Goal: Information Seeking & Learning: Learn about a topic

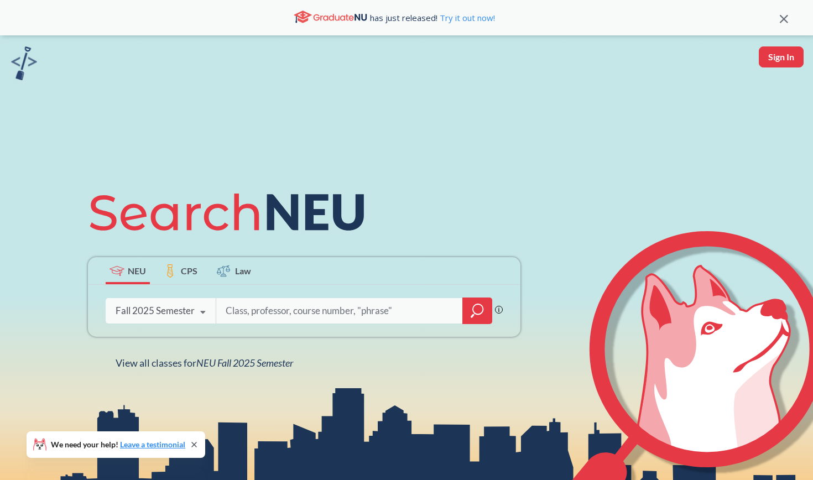
click at [474, 312] on icon "magnifying glass" at bounding box center [478, 309] width 10 height 10
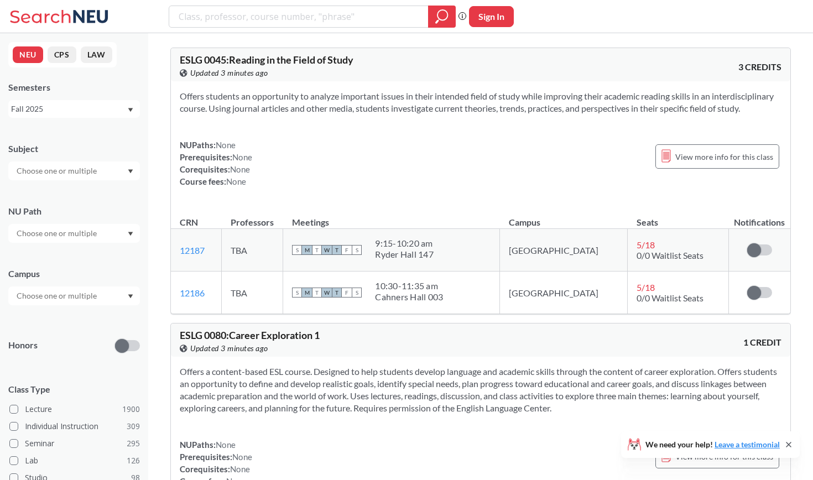
click at [95, 234] on input "text" at bounding box center [57, 233] width 93 height 13
click at [91, 304] on span "( 124 )" at bounding box center [95, 307] width 18 height 9
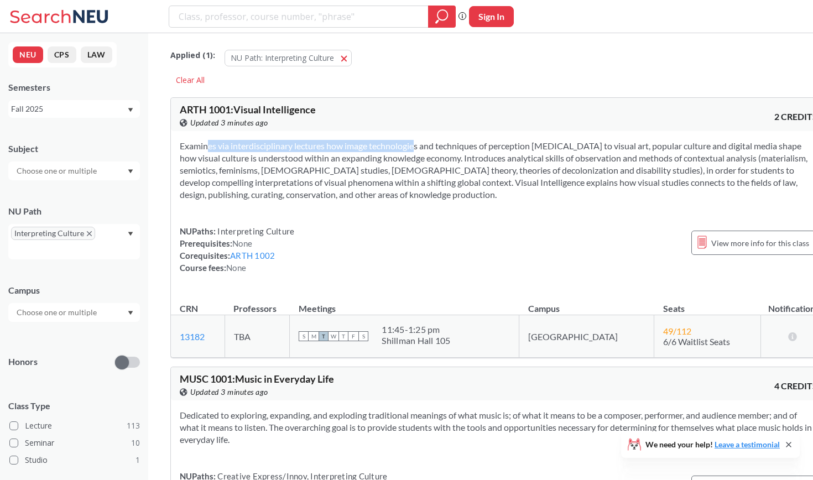
drag, startPoint x: 187, startPoint y: 143, endPoint x: 397, endPoint y: 144, distance: 210.1
click at [397, 144] on section "Examines via interdisciplinary lectures how image technologies and techniques o…" at bounding box center [499, 170] width 638 height 61
click at [424, 145] on section "Examines via interdisciplinary lectures how image technologies and techniques o…" at bounding box center [499, 170] width 638 height 61
drag, startPoint x: 432, startPoint y: 143, endPoint x: 544, endPoint y: 143, distance: 111.7
click at [544, 143] on section "Examines via interdisciplinary lectures how image technologies and techniques o…" at bounding box center [499, 170] width 638 height 61
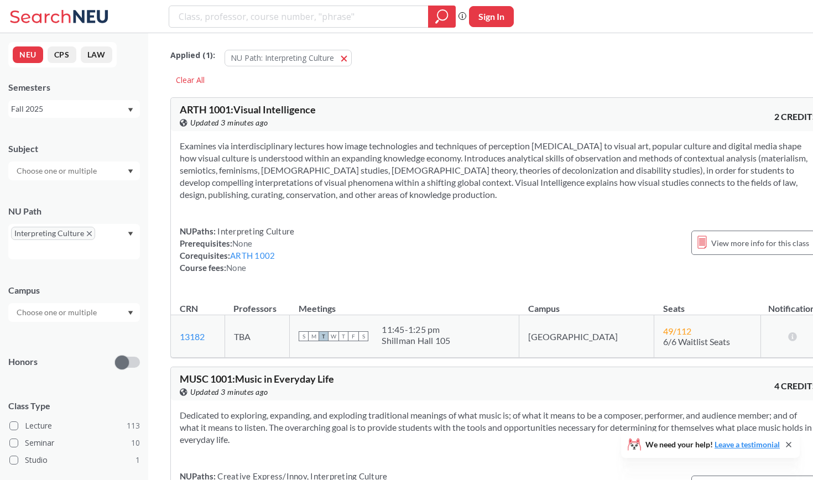
click at [583, 154] on section "Examines via interdisciplinary lectures how image technologies and techniques o…" at bounding box center [499, 170] width 638 height 61
drag, startPoint x: 213, startPoint y: 340, endPoint x: 182, endPoint y: 340, distance: 31.0
click at [182, 340] on td "13182 View this section on Banner." at bounding box center [198, 336] width 54 height 43
copy link "13182"
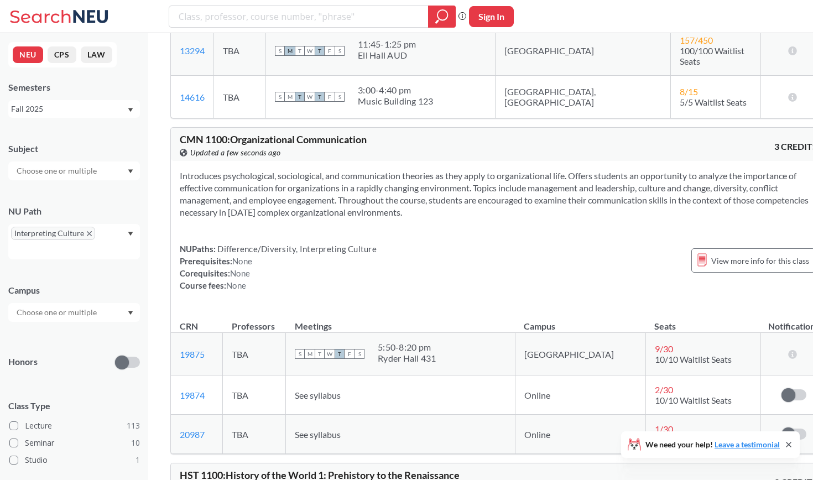
scroll to position [535, 0]
drag, startPoint x: 431, startPoint y: 165, endPoint x: 546, endPoint y: 167, distance: 115.0
click at [547, 169] on section "Introduces psychological, sociological, and communication theories as they appl…" at bounding box center [499, 193] width 638 height 49
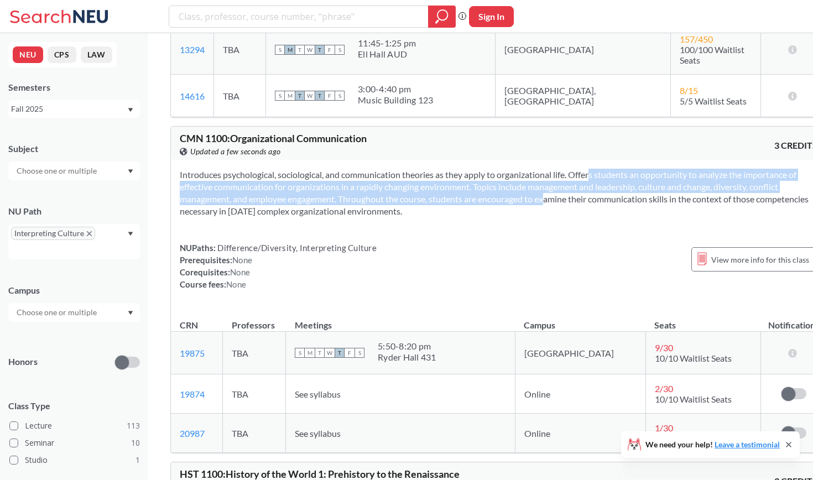
drag, startPoint x: 575, startPoint y: 167, endPoint x: 598, endPoint y: 189, distance: 32.1
click at [598, 189] on section "Introduces psychological, sociological, and communication theories as they appl…" at bounding box center [499, 193] width 638 height 49
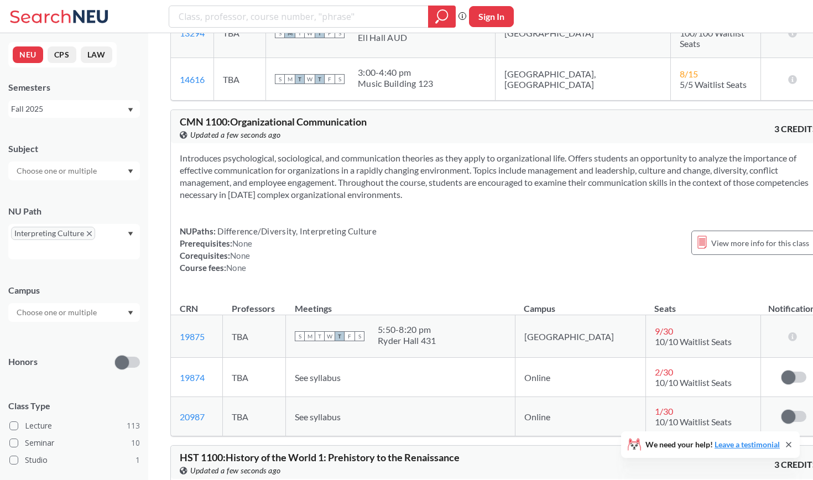
scroll to position [570, 0]
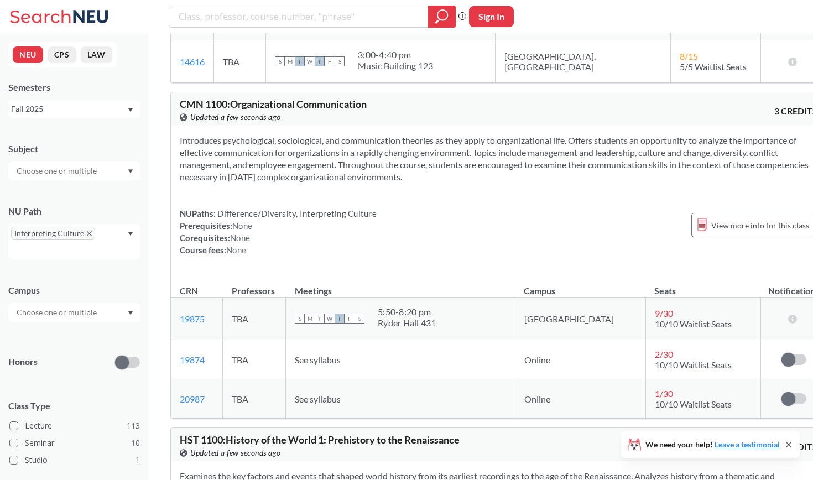
drag, startPoint x: 400, startPoint y: 143, endPoint x: 536, endPoint y: 165, distance: 137.4
click at [536, 165] on section "Introduces psychological, sociological, and communication theories as they appl…" at bounding box center [499, 158] width 638 height 49
click at [581, 165] on section "Introduces psychological, sociological, and communication theories as they appl…" at bounding box center [499, 158] width 638 height 49
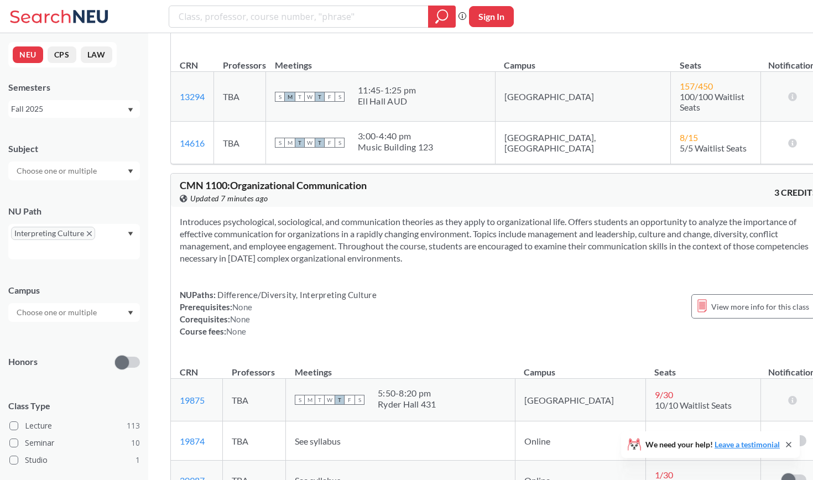
scroll to position [499, 0]
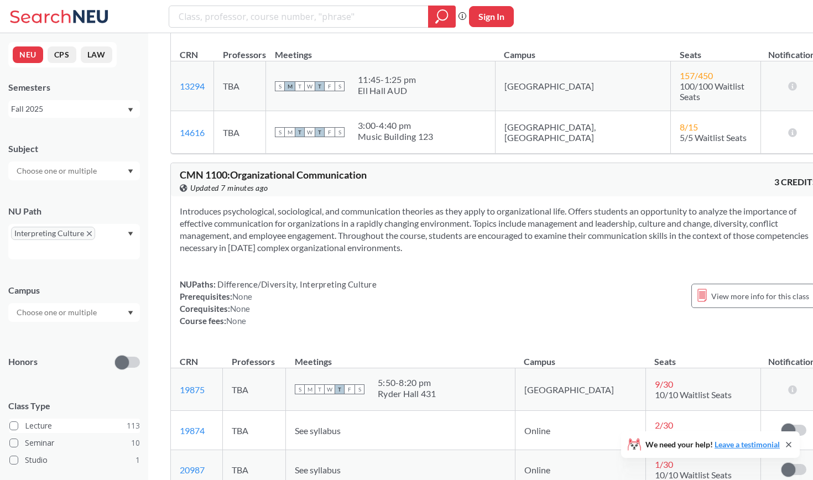
click at [16, 426] on span at bounding box center [13, 425] width 9 height 9
click at [25, 426] on input "Lecture 113" at bounding box center [29, 424] width 9 height 9
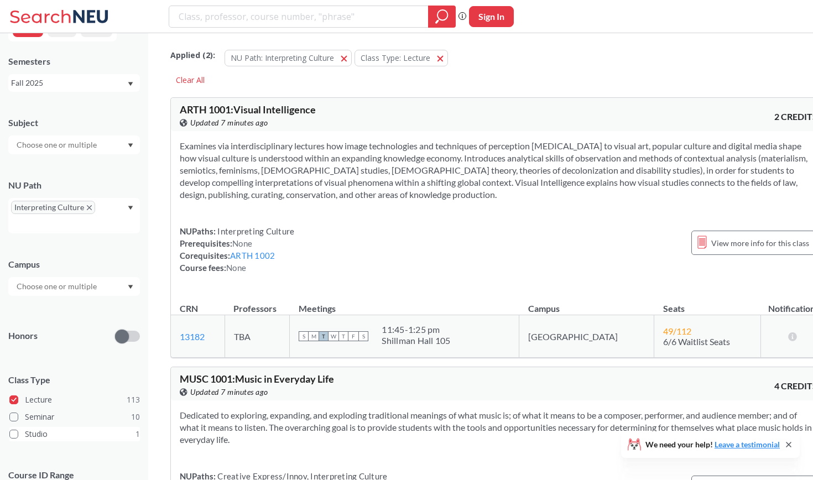
scroll to position [27, 0]
click at [12, 396] on span at bounding box center [13, 398] width 9 height 9
click at [25, 396] on input "Lecture 113" at bounding box center [29, 397] width 9 height 9
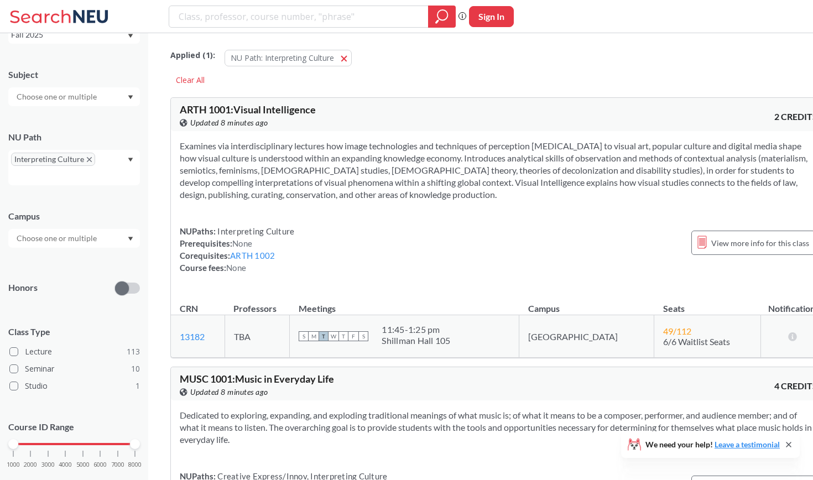
scroll to position [75, 0]
drag, startPoint x: 135, startPoint y: 442, endPoint x: 62, endPoint y: 443, distance: 73.5
click at [62, 443] on div at bounding box center [65, 443] width 10 height 10
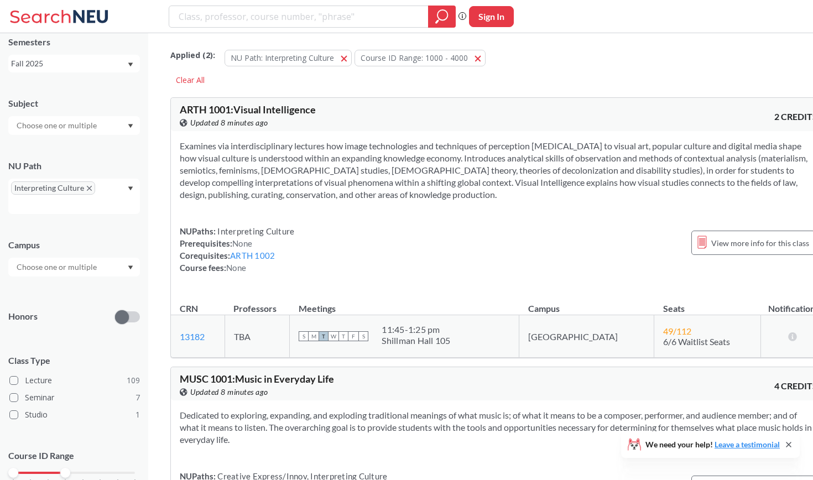
click at [77, 122] on input "text" at bounding box center [57, 125] width 93 height 13
click at [81, 108] on div "Subject" at bounding box center [74, 103] width 132 height 12
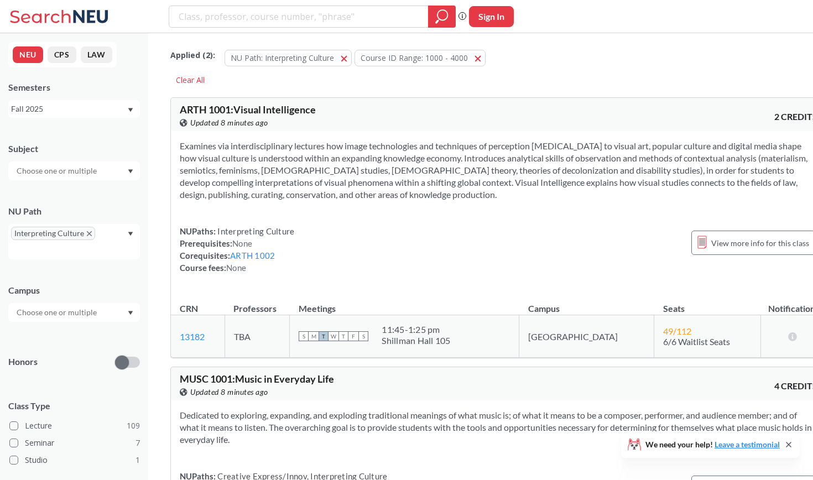
scroll to position [0, 0]
click at [104, 311] on div at bounding box center [74, 312] width 132 height 19
click at [77, 338] on div "[GEOGRAPHIC_DATA] ( 110 )" at bounding box center [76, 337] width 125 height 12
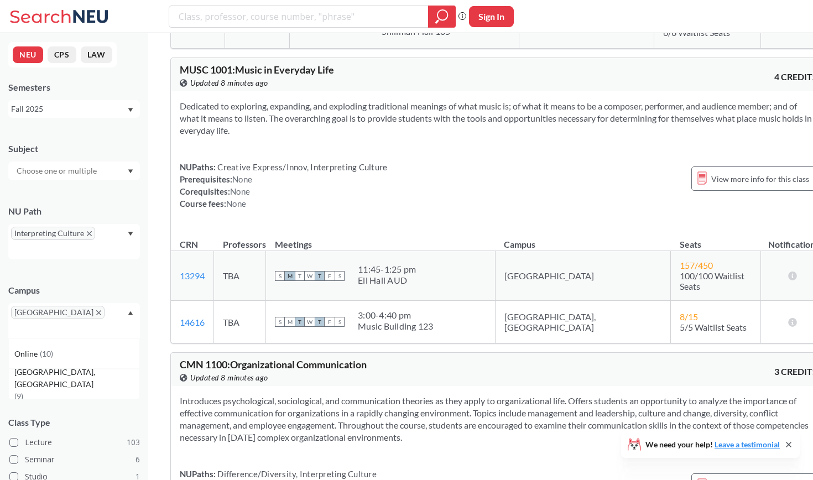
scroll to position [306, 0]
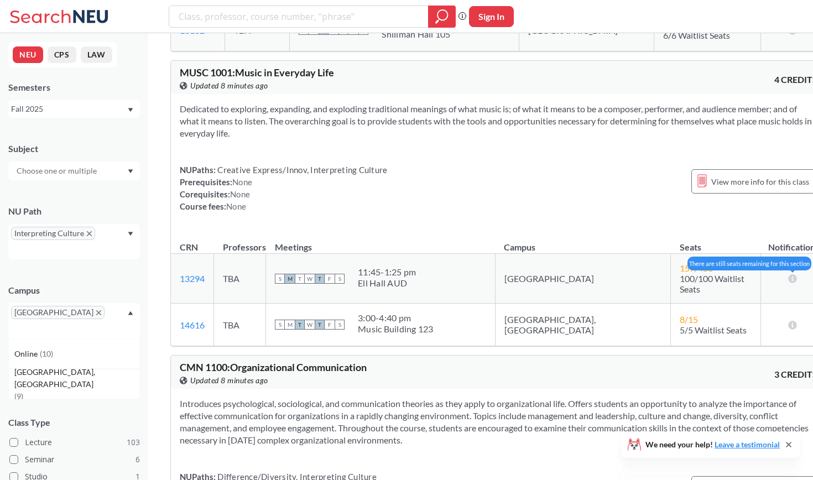
click at [787, 275] on icon at bounding box center [792, 278] width 11 height 9
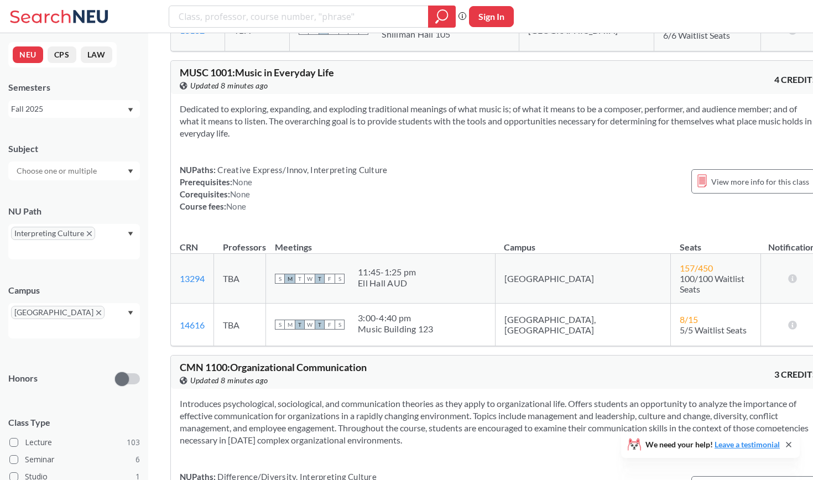
drag, startPoint x: 286, startPoint y: 118, endPoint x: 352, endPoint y: 130, distance: 66.8
click at [352, 131] on section "Dedicated to exploring, expanding, and exploding traditional meanings of what m…" at bounding box center [499, 121] width 638 height 36
click at [351, 138] on section "Dedicated to exploring, expanding, and exploding traditional meanings of what m…" at bounding box center [499, 121] width 638 height 36
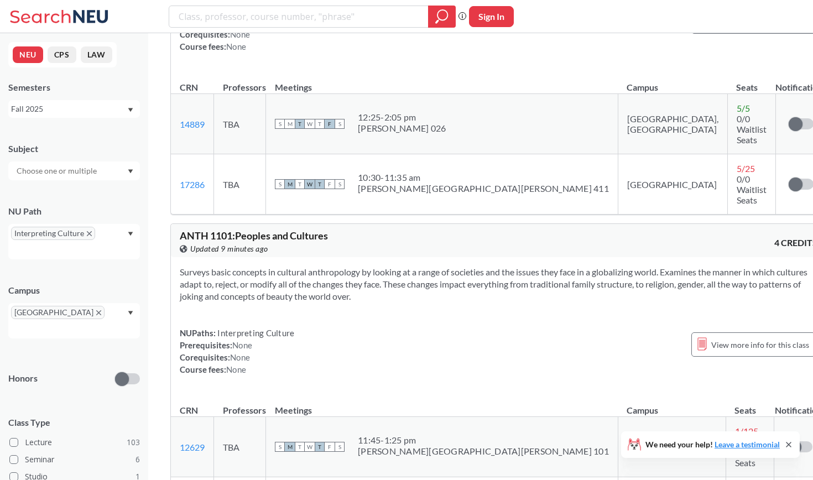
scroll to position [1389, 0]
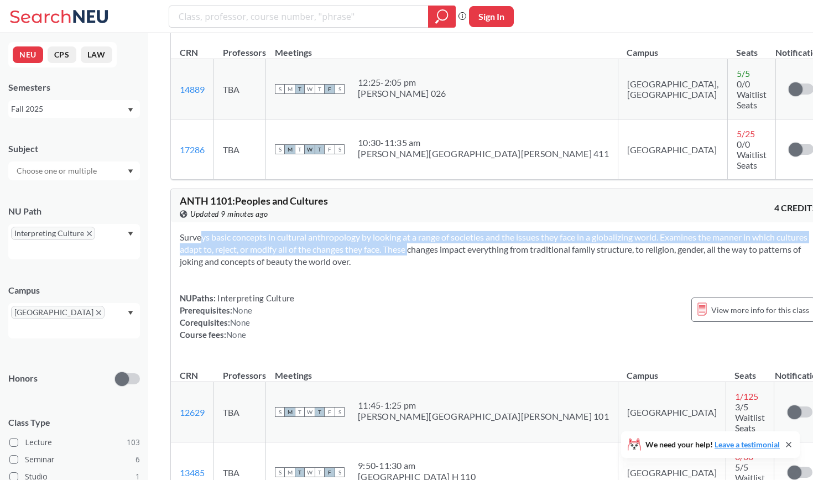
drag, startPoint x: 180, startPoint y: 207, endPoint x: 450, endPoint y: 214, distance: 269.4
click at [450, 231] on section "Surveys basic concepts in cultural anthropology by looking at a range of societ…" at bounding box center [499, 249] width 638 height 36
click at [513, 231] on section "Surveys basic concepts in cultural anthropology by looking at a range of societ…" at bounding box center [499, 249] width 638 height 36
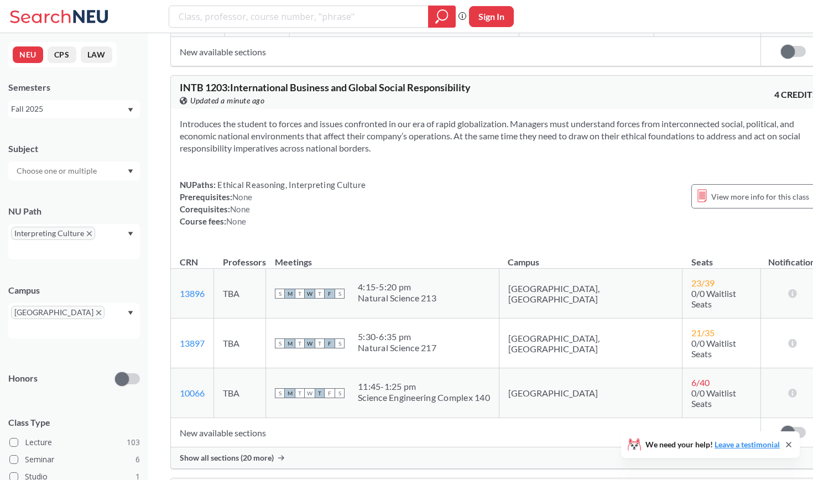
scroll to position [5966, 0]
drag, startPoint x: 385, startPoint y: 260, endPoint x: 559, endPoint y: 257, distance: 173.7
click at [559, 367] on tr "10066 View this section on Banner. TBA S M T W T F S 11:45 - 1:25 pm Science En…" at bounding box center [498, 392] width 655 height 50
click at [486, 417] on td "New available sections" at bounding box center [465, 431] width 589 height 29
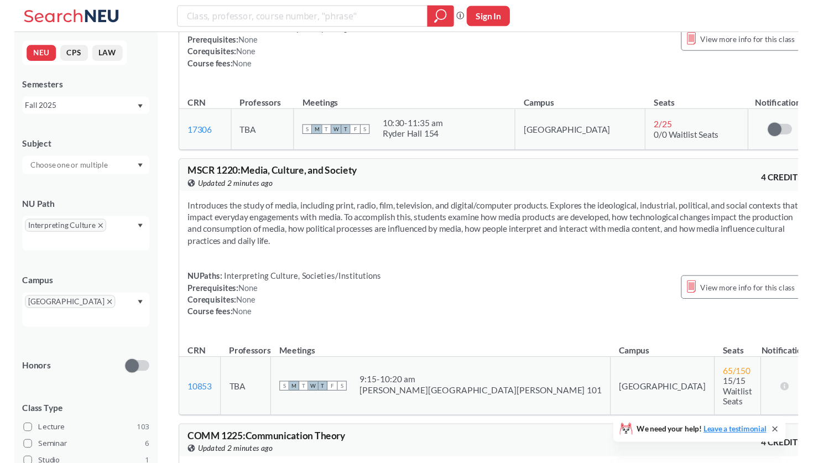
scroll to position [7596, 0]
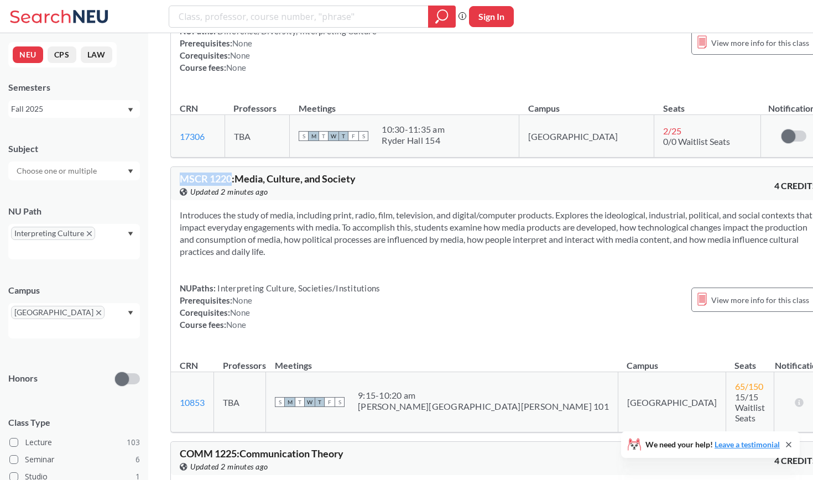
drag, startPoint x: 178, startPoint y: 57, endPoint x: 231, endPoint y: 57, distance: 52.5
click at [231, 167] on div "MSCR 1220 : Media, Culture, and Society View this course on Banner. Updated 2 m…" at bounding box center [498, 183] width 655 height 33
copy span "MSCR 1220"
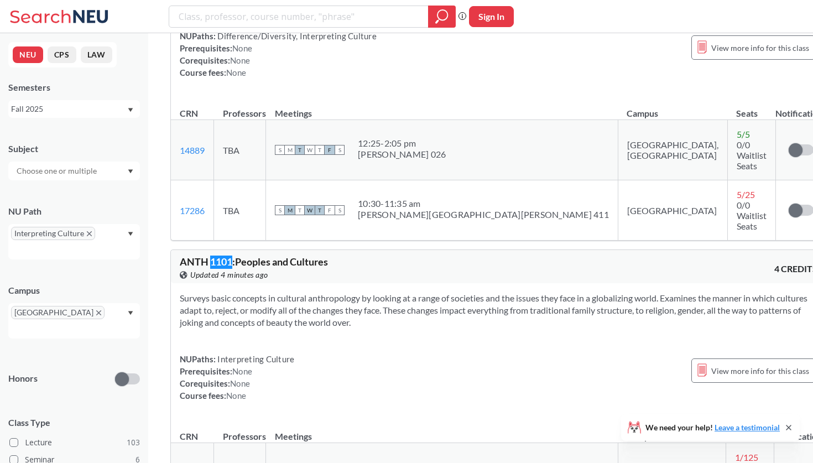
scroll to position [771, 0]
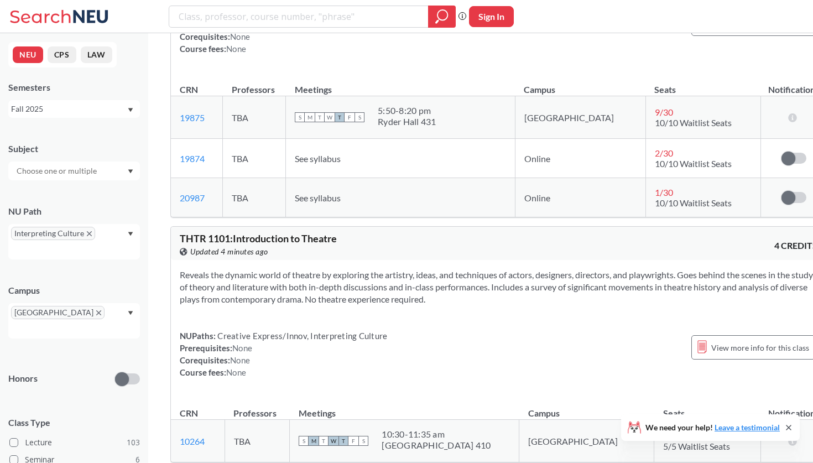
click at [645, 139] on td "2 / 30 10/10 Waitlist Seats" at bounding box center [702, 158] width 115 height 39
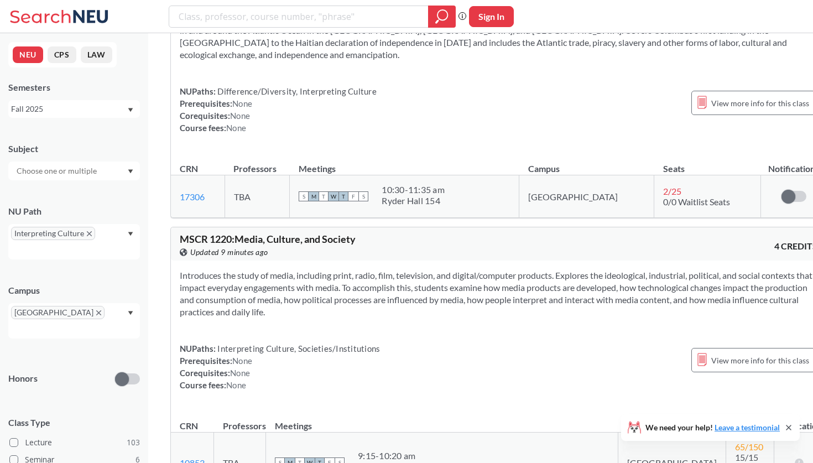
scroll to position [7536, 0]
